Goal: Transaction & Acquisition: Subscribe to service/newsletter

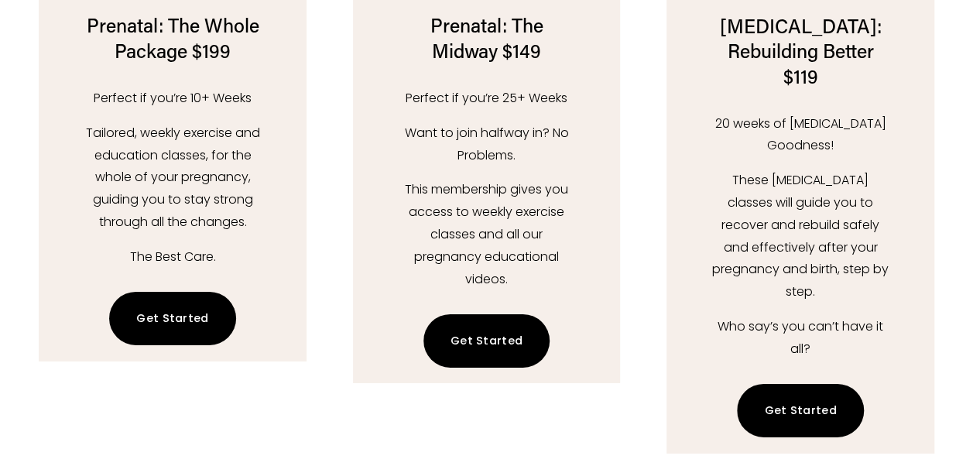
scroll to position [2302, 0]
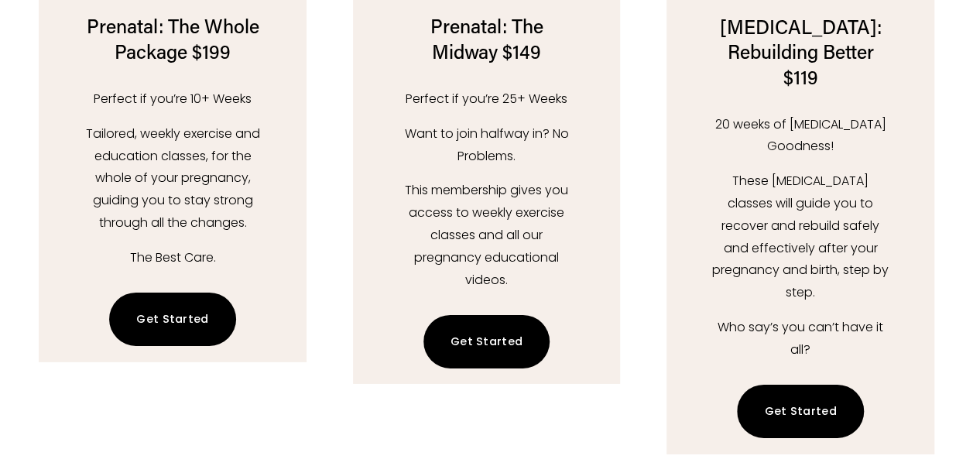
click at [486, 315] on link "Get Started" at bounding box center [486, 341] width 127 height 53
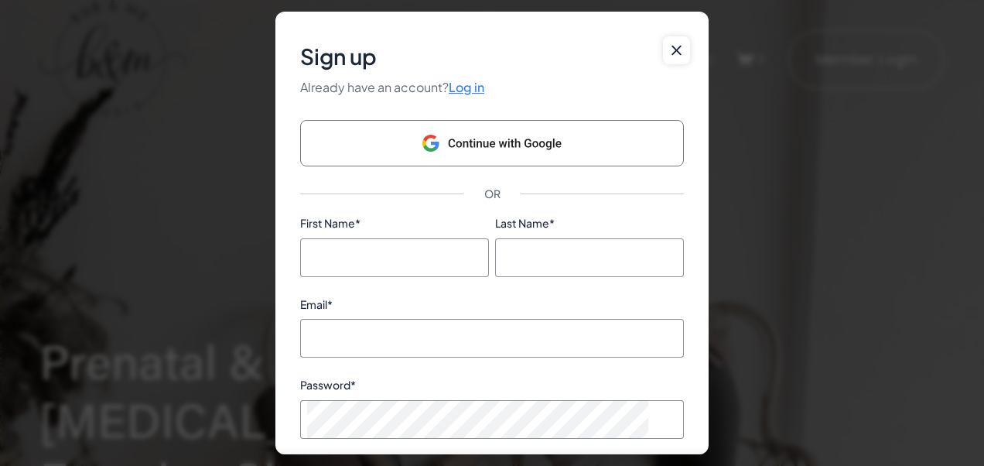
click at [674, 51] on icon at bounding box center [677, 50] width 12 height 15
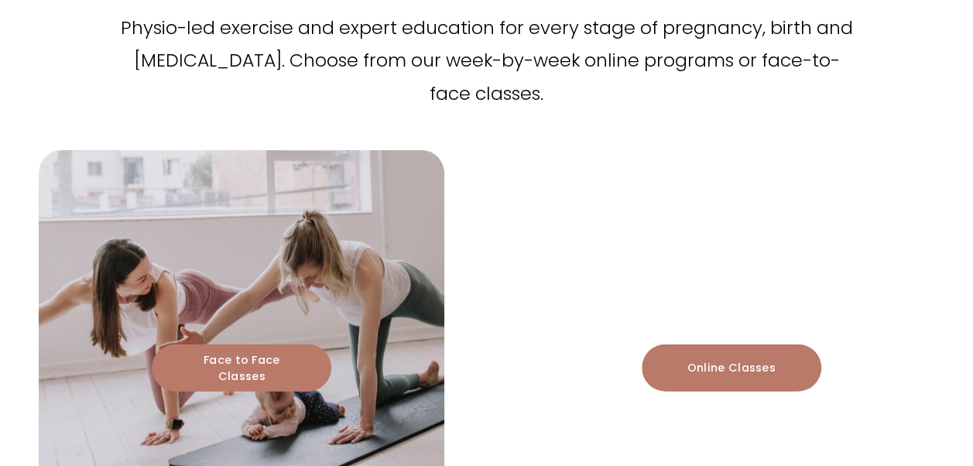
scroll to position [1766, 0]
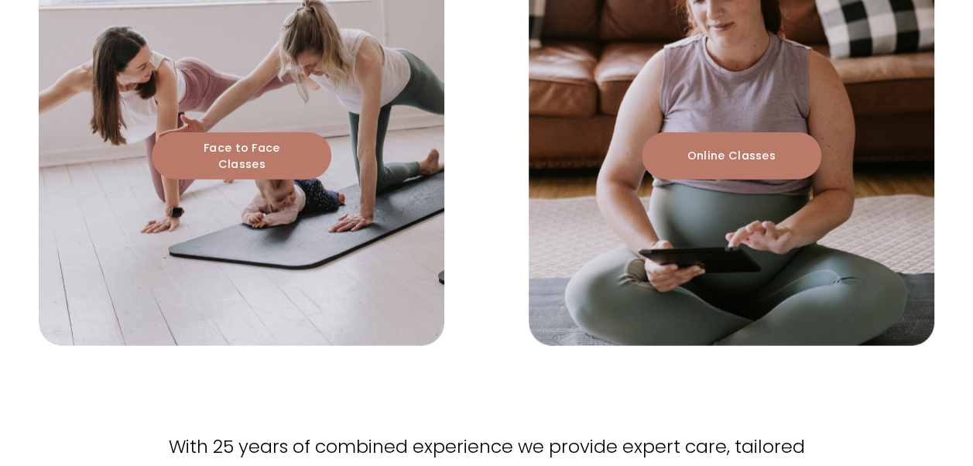
click at [737, 132] on link "Online Classes" at bounding box center [732, 155] width 180 height 47
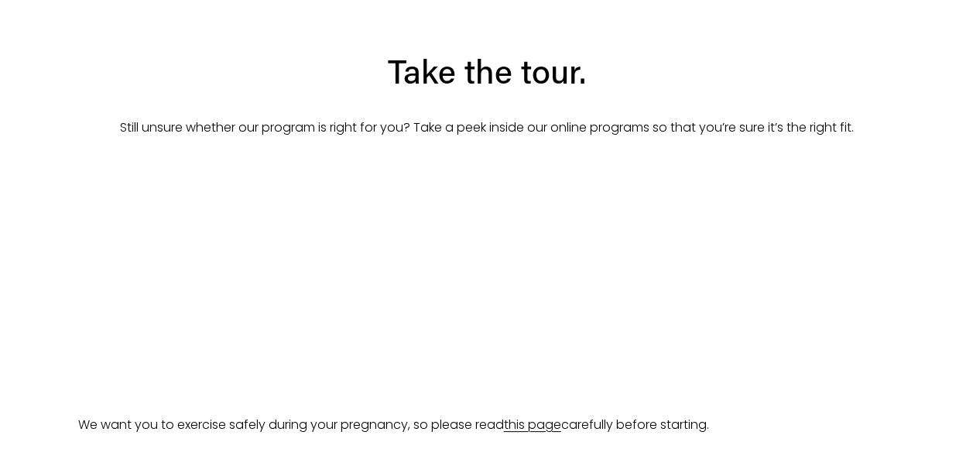
scroll to position [2832, 0]
